Goal: Transaction & Acquisition: Obtain resource

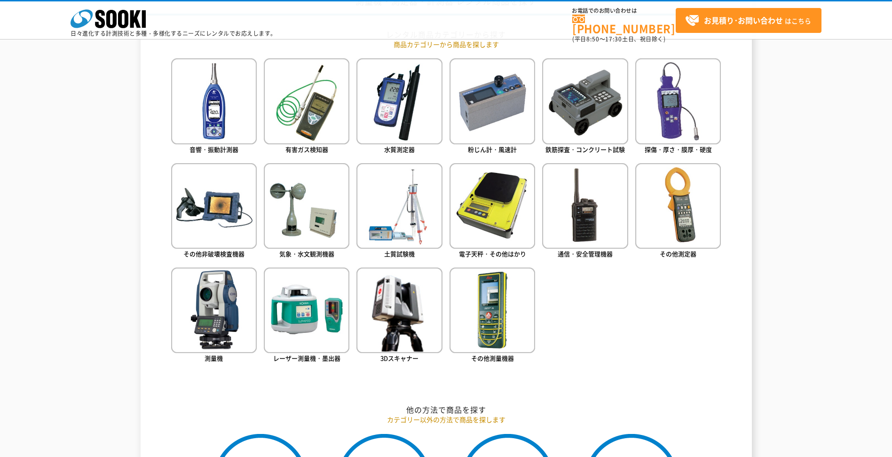
scroll to position [423, 0]
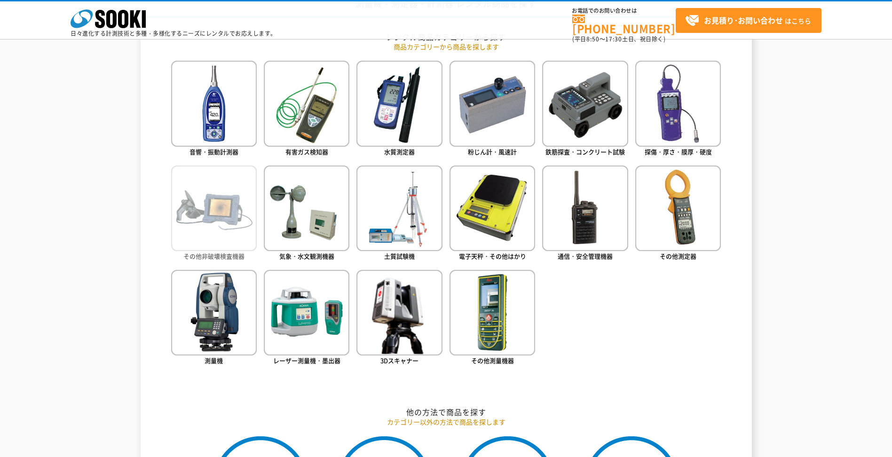
click at [229, 215] on img at bounding box center [214, 209] width 86 height 86
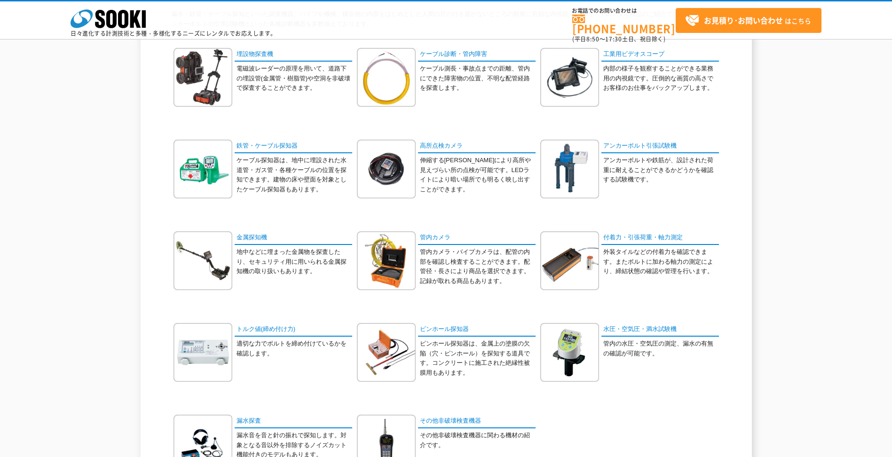
scroll to position [94, 0]
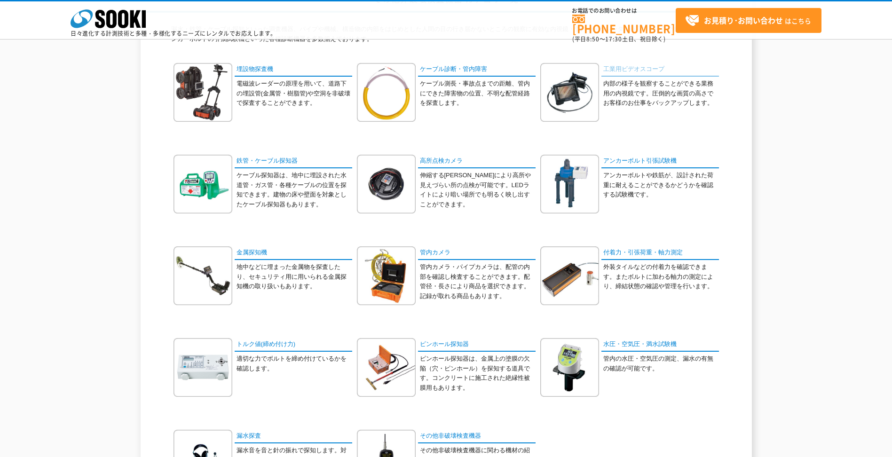
click at [623, 68] on link "工業用ビデオスコープ" at bounding box center [660, 70] width 118 height 14
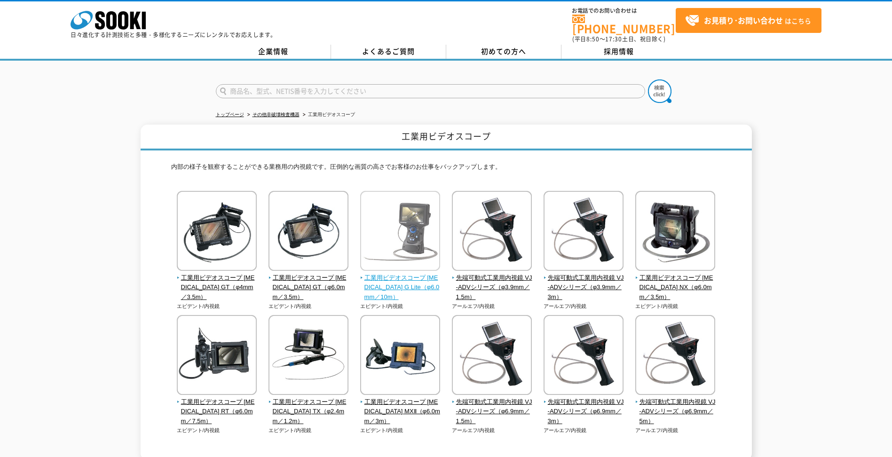
click at [411, 239] on img at bounding box center [400, 232] width 80 height 82
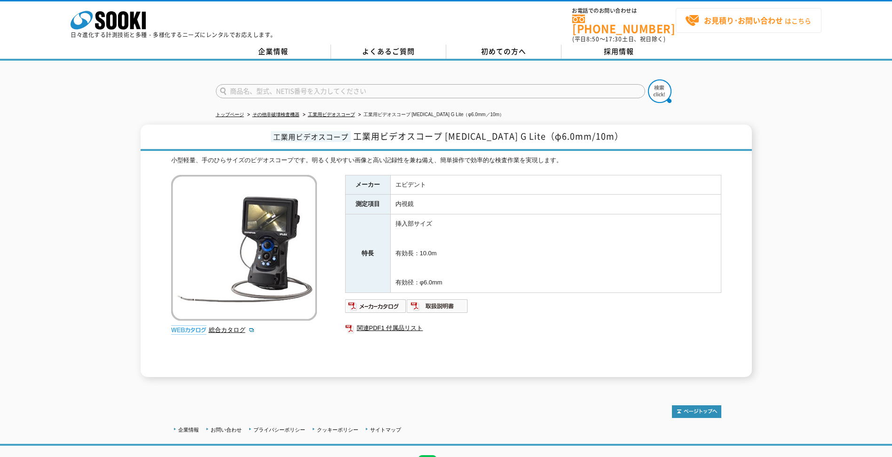
click at [713, 24] on strong "お見積り･お問い合わせ" at bounding box center [743, 20] width 79 height 11
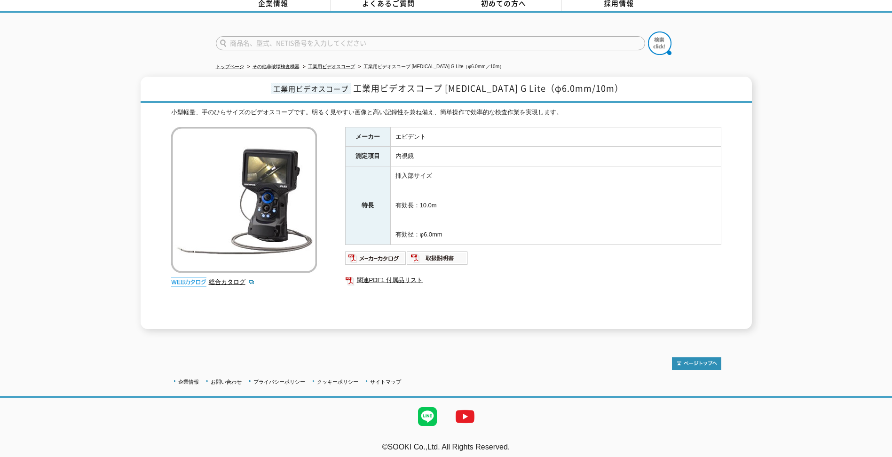
scroll to position [1, 0]
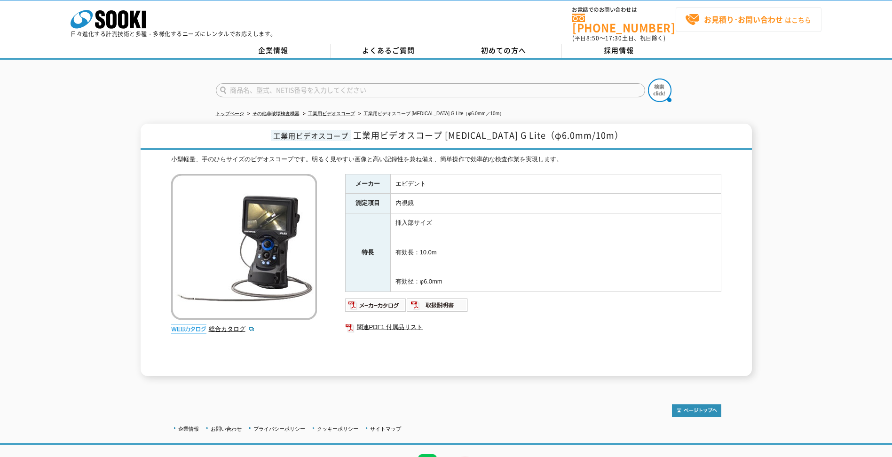
click at [742, 14] on strong "お見積り･お問い合わせ" at bounding box center [743, 19] width 79 height 11
